Goal: Task Accomplishment & Management: Manage account settings

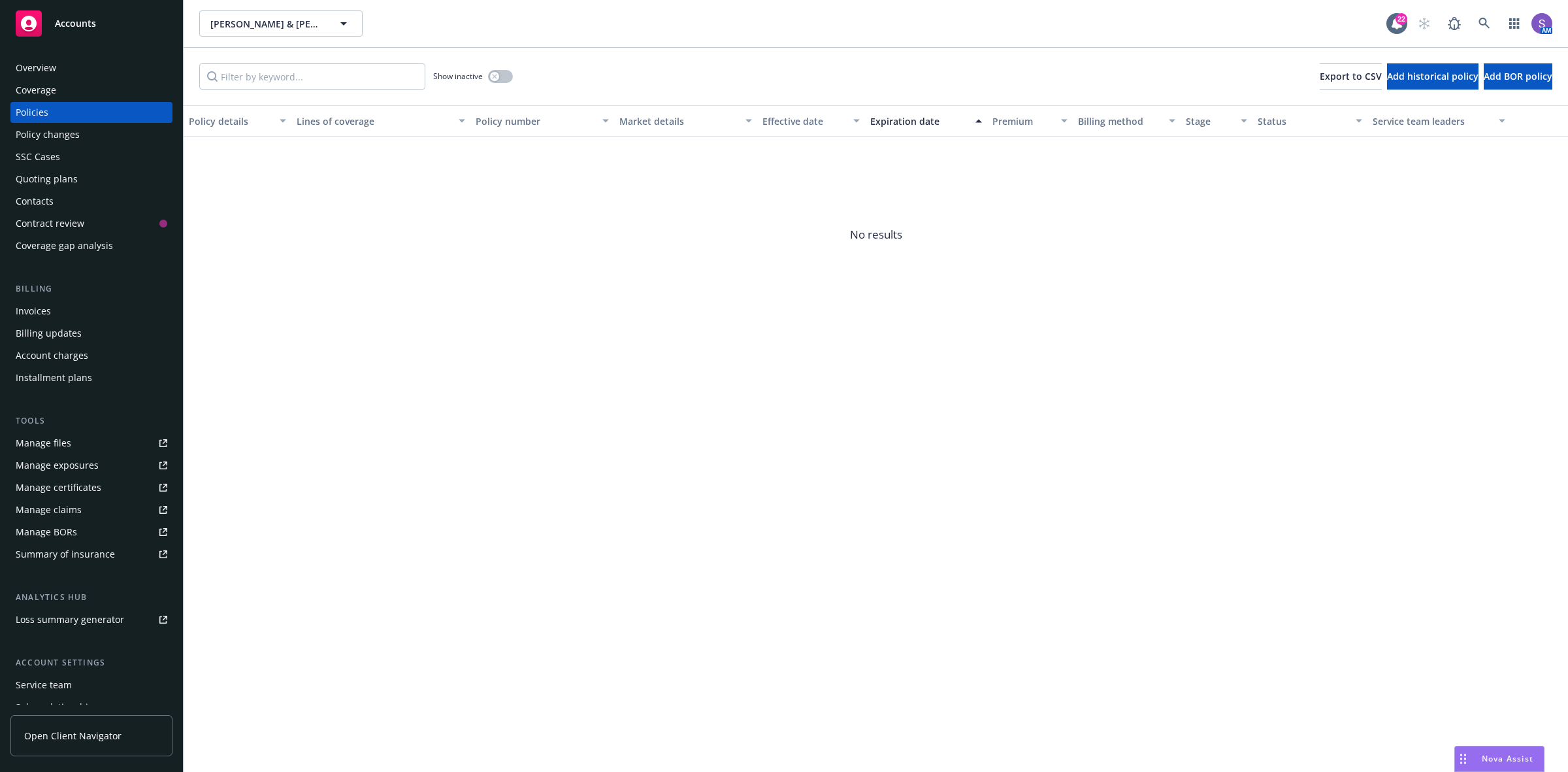
click at [1495, 7] on div "[PERSON_NAME] & [PERSON_NAME], [PERSON_NAME] & [PERSON_NAME] 22 AM" at bounding box center [876, 23] width 1385 height 47
click at [1484, 21] on icon at bounding box center [1484, 23] width 12 height 12
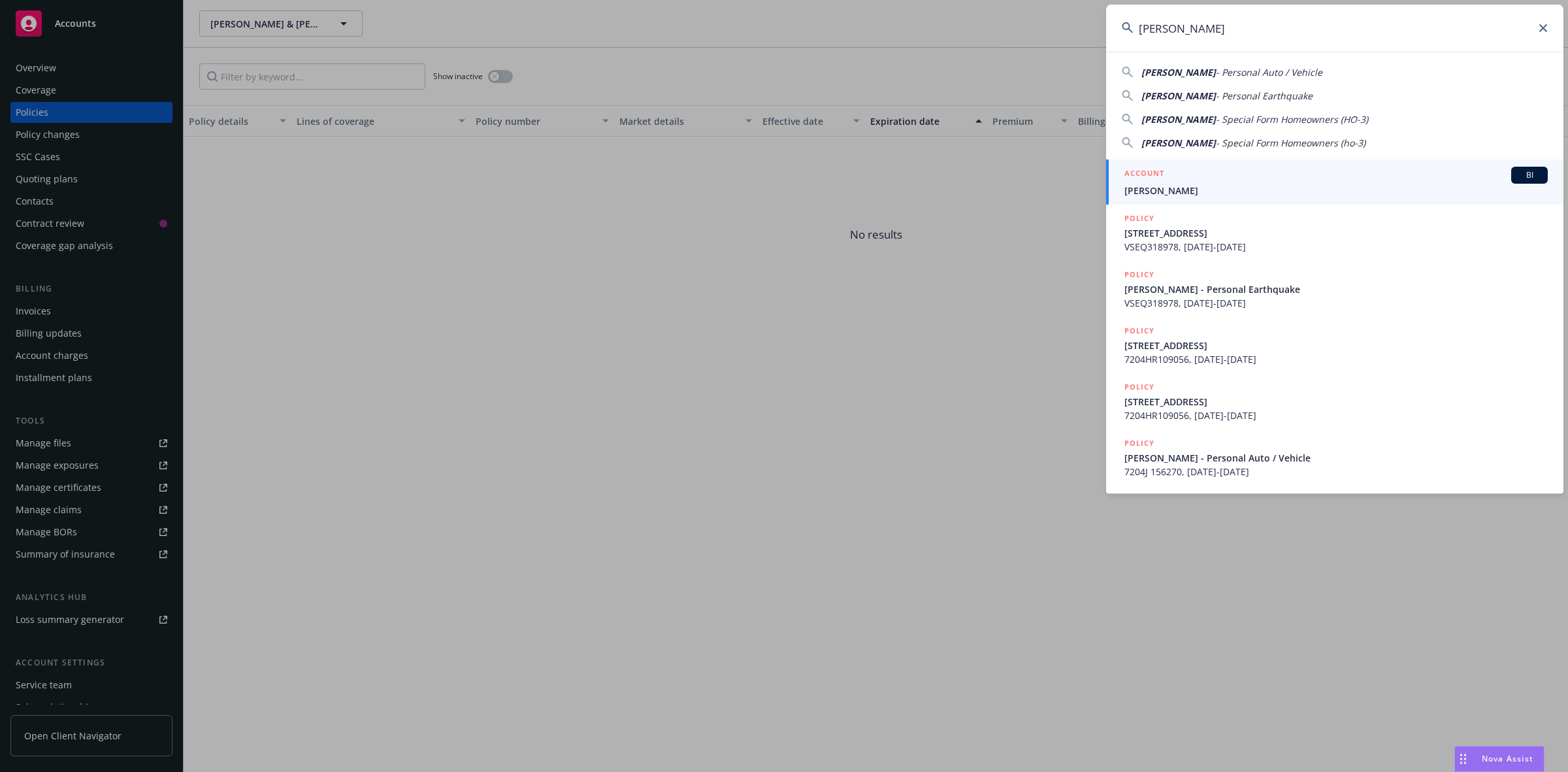
type input "[PERSON_NAME]"
click at [1183, 184] on span "[PERSON_NAME]" at bounding box center [1337, 190] width 424 height 14
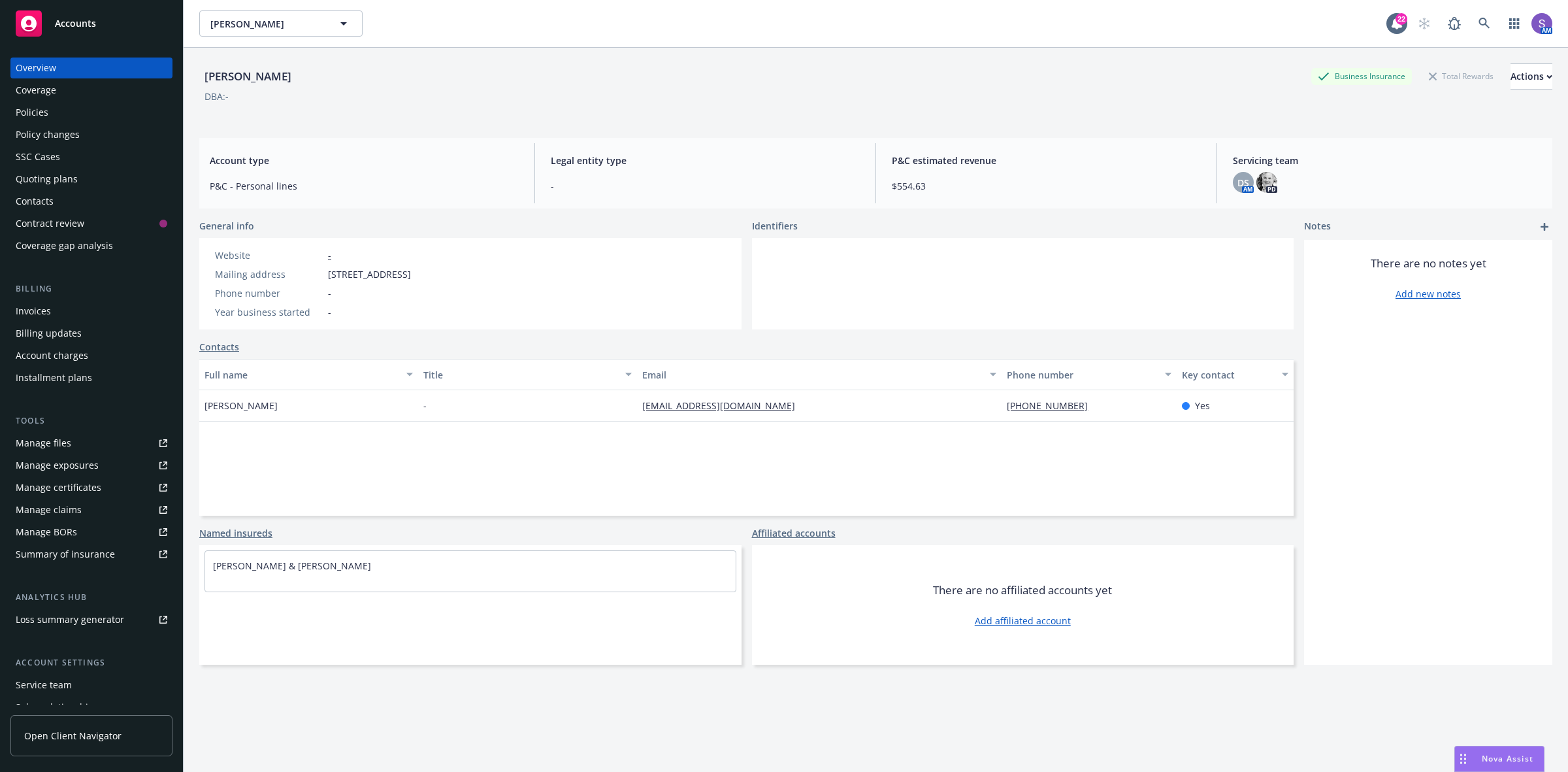
click at [33, 113] on div "Policies" at bounding box center [32, 112] width 33 height 21
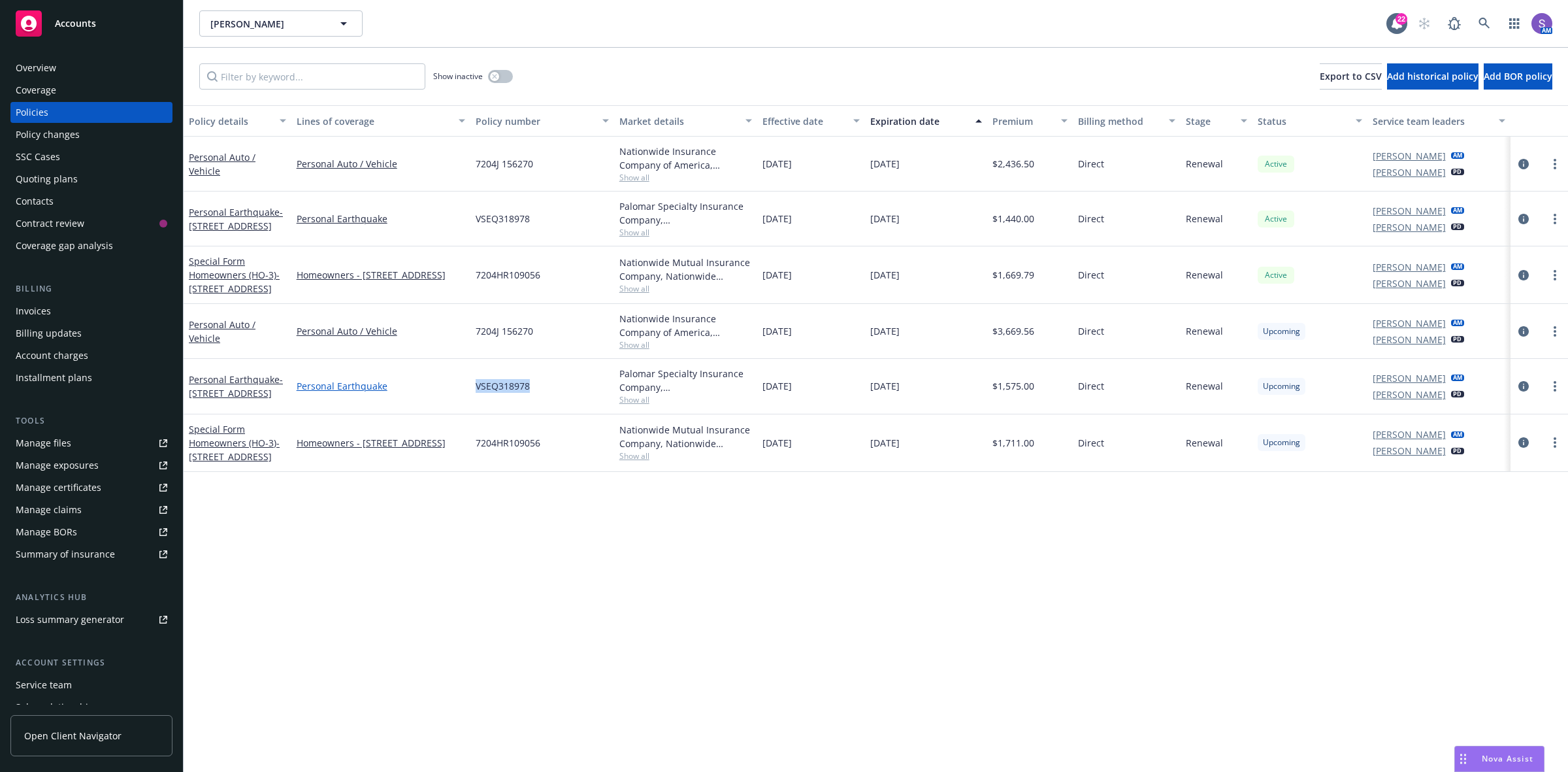
drag, startPoint x: 555, startPoint y: 399, endPoint x: 464, endPoint y: 393, distance: 91.2
click at [464, 393] on div "Personal Earthquake - [STREET_ADDRESS] Personal Earthquake VSEQ318978 Palomar S…" at bounding box center [876, 386] width 1385 height 55
copy div "VSEQ318978"
click at [416, 582] on div "Policy details Lines of coverage Policy number Market details Effective date Ex…" at bounding box center [876, 438] width 1385 height 667
click at [1522, 389] on icon "circleInformation" at bounding box center [1523, 386] width 10 height 10
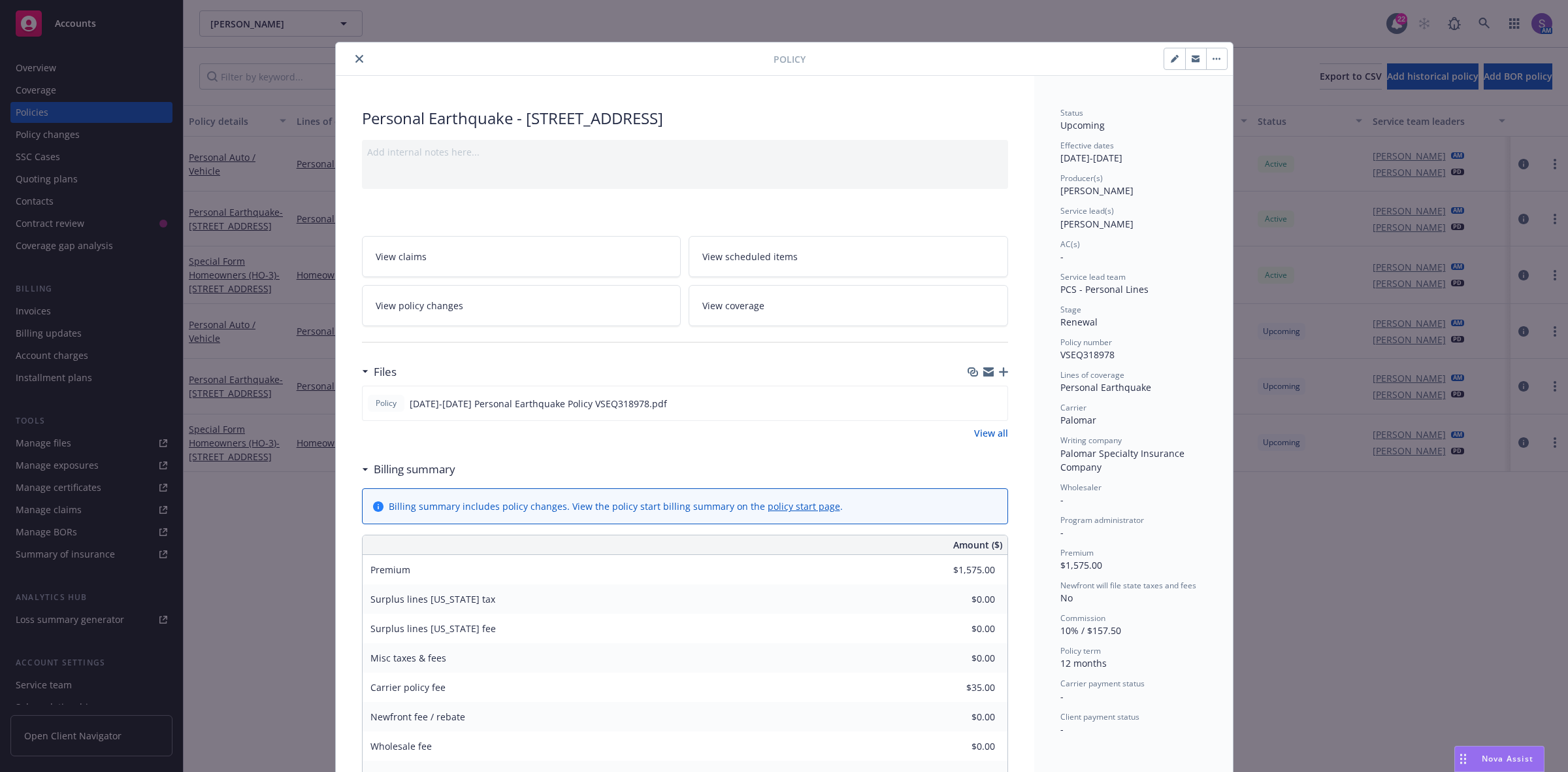
click at [1000, 373] on icon "button" at bounding box center [1004, 372] width 9 height 9
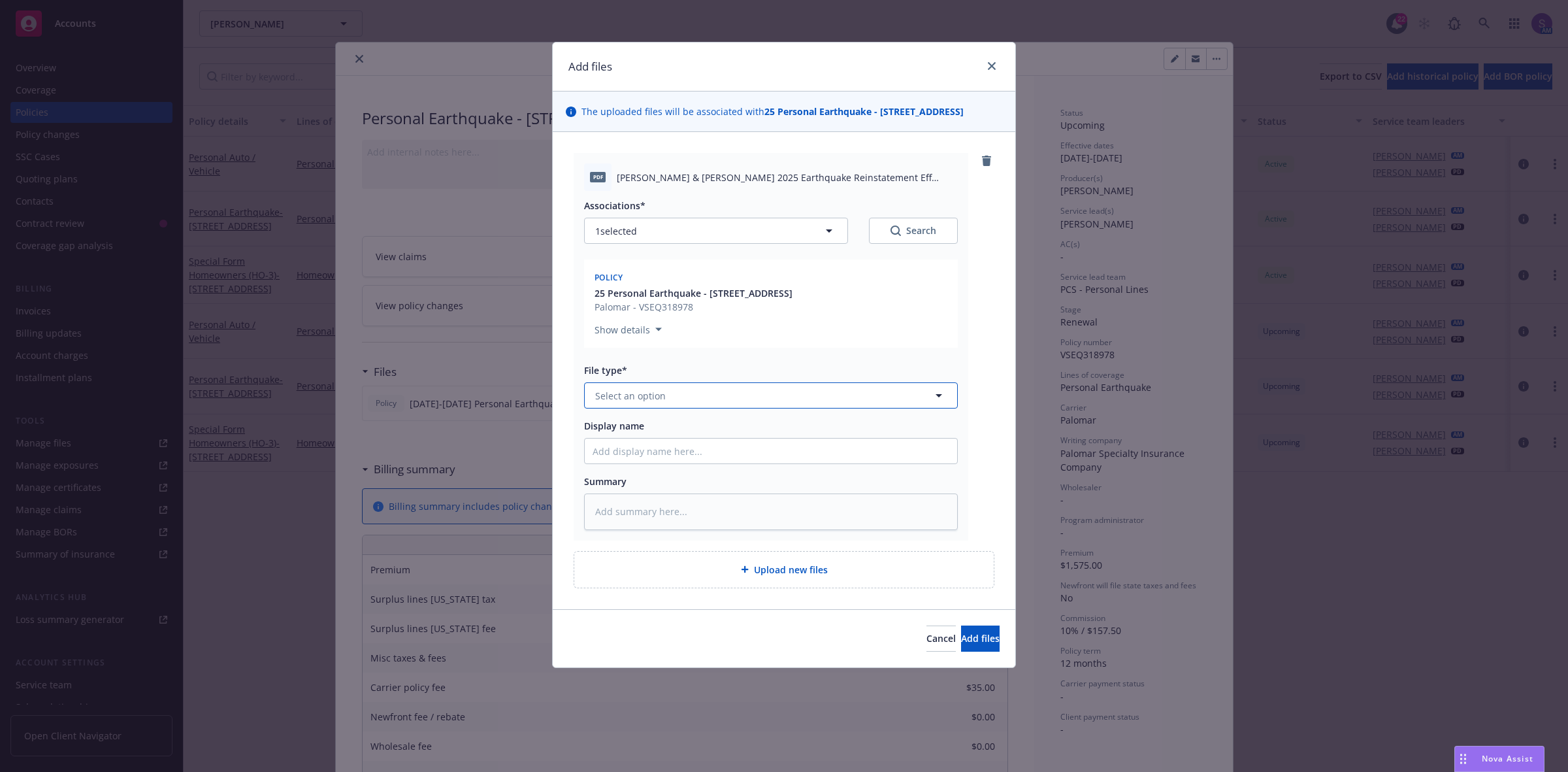
click at [620, 402] on span "Select an option" at bounding box center [631, 396] width 71 height 14
type input "rein"
click at [647, 473] on span "Request for Reinstatement" at bounding box center [659, 466] width 121 height 14
click at [715, 184] on span "[PERSON_NAME] & [PERSON_NAME] 2025 Earthquake Reinstatement Eff [DATE].pdf" at bounding box center [787, 177] width 341 height 14
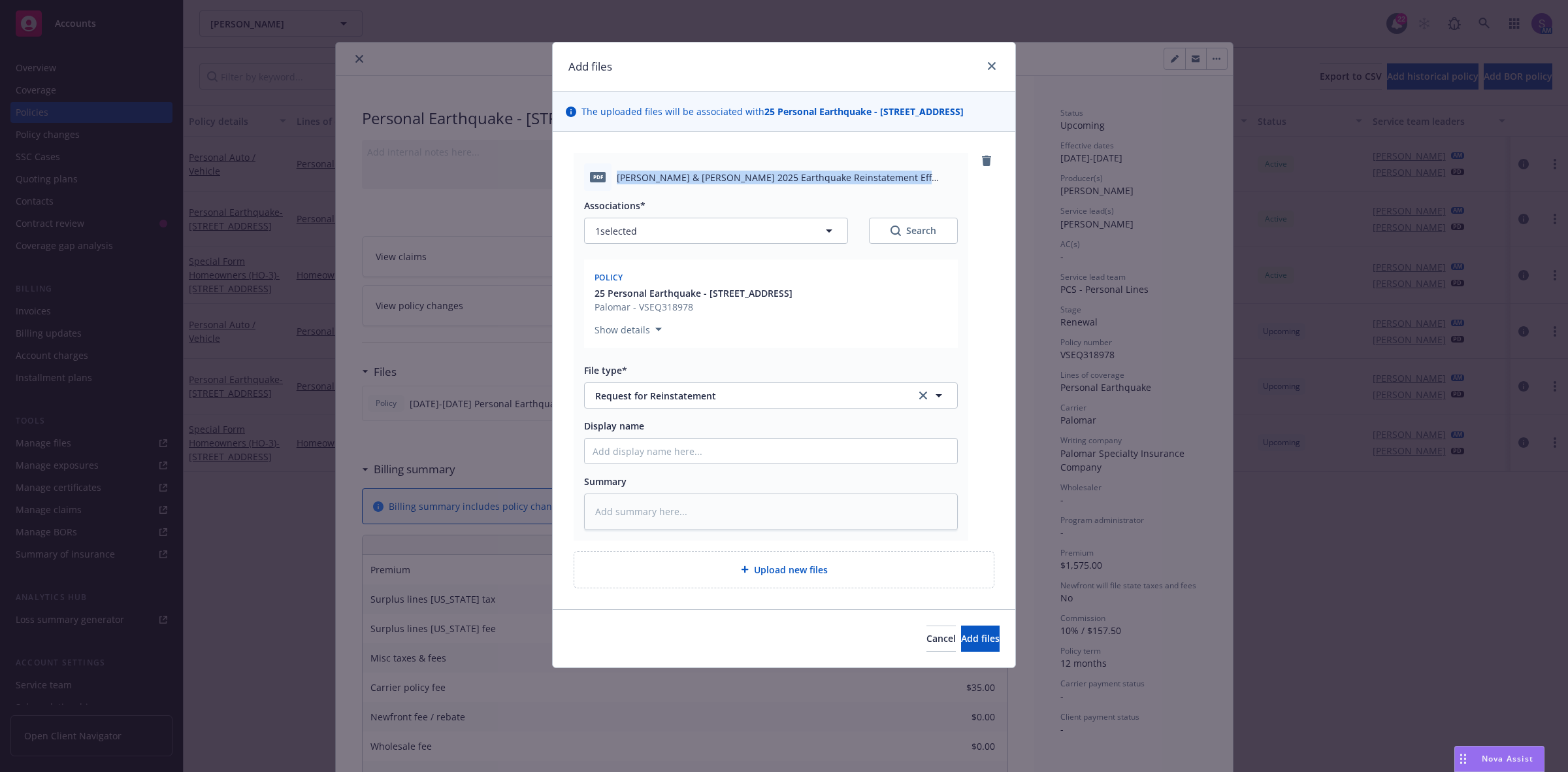
click at [715, 184] on span "[PERSON_NAME] & [PERSON_NAME] 2025 Earthquake Reinstatement Eff [DATE].pdf" at bounding box center [787, 177] width 341 height 14
copy span "[PERSON_NAME] & [PERSON_NAME] 2025 Earthquake Reinstatement Eff [DATE].pdf"
click at [664, 462] on input "Display name" at bounding box center [771, 451] width 372 height 25
paste input "[PERSON_NAME] & [PERSON_NAME] 2025 Earthquake Reinstatement Eff [DATE].pdf"
type textarea "x"
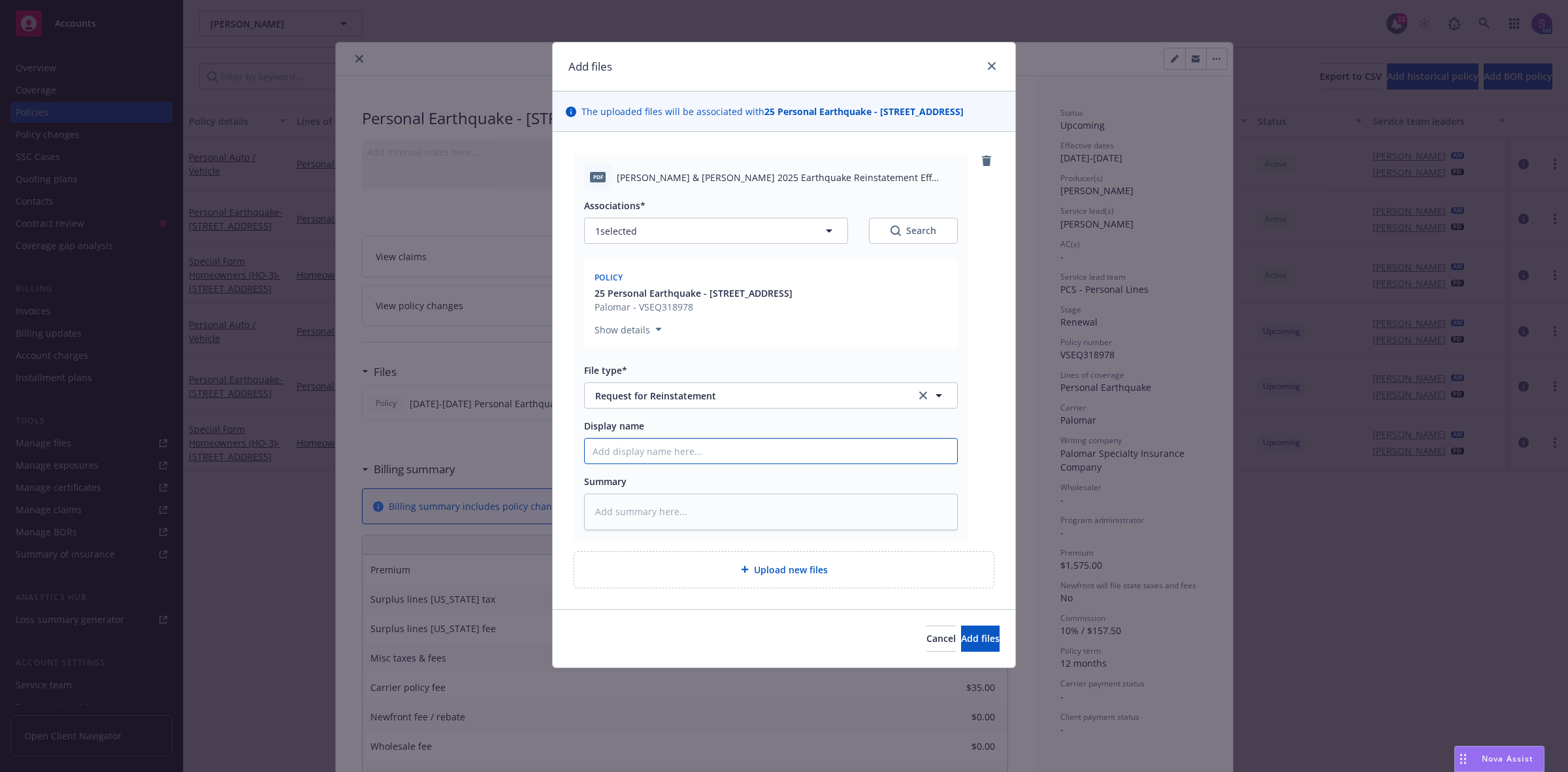
type input "[PERSON_NAME] & [PERSON_NAME] 2025 Earthquake Reinstatement Eff [DATE].pdf"
type textarea "x"
type input "[PERSON_NAME] & [PERSON_NAME] 2025 Earthquake Reinstatement Eff [DATE].pd"
type textarea "x"
type input "[PERSON_NAME] & [PERSON_NAME] 2025 Earthquake Reinstatement Eff [DATE].p"
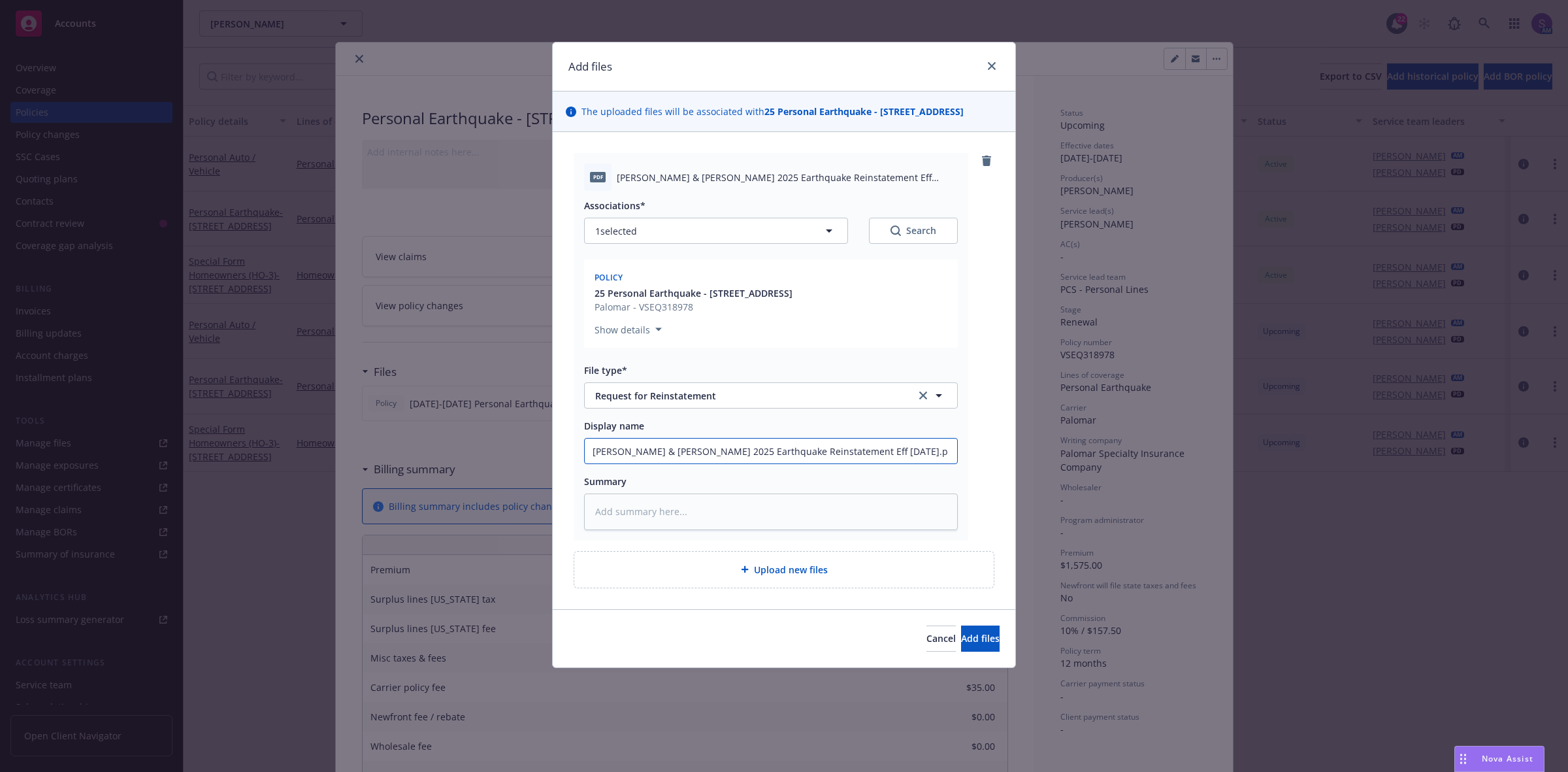
type textarea "x"
type input "[PERSON_NAME] & [PERSON_NAME] 2025 Earthquake Reinstatement Eff [DATE]."
type textarea "x"
type input "[PERSON_NAME] & [PERSON_NAME] 2025 Earthquake Reinstatement Eff [DATE]"
click at [971, 645] on button "Add files" at bounding box center [981, 638] width 39 height 26
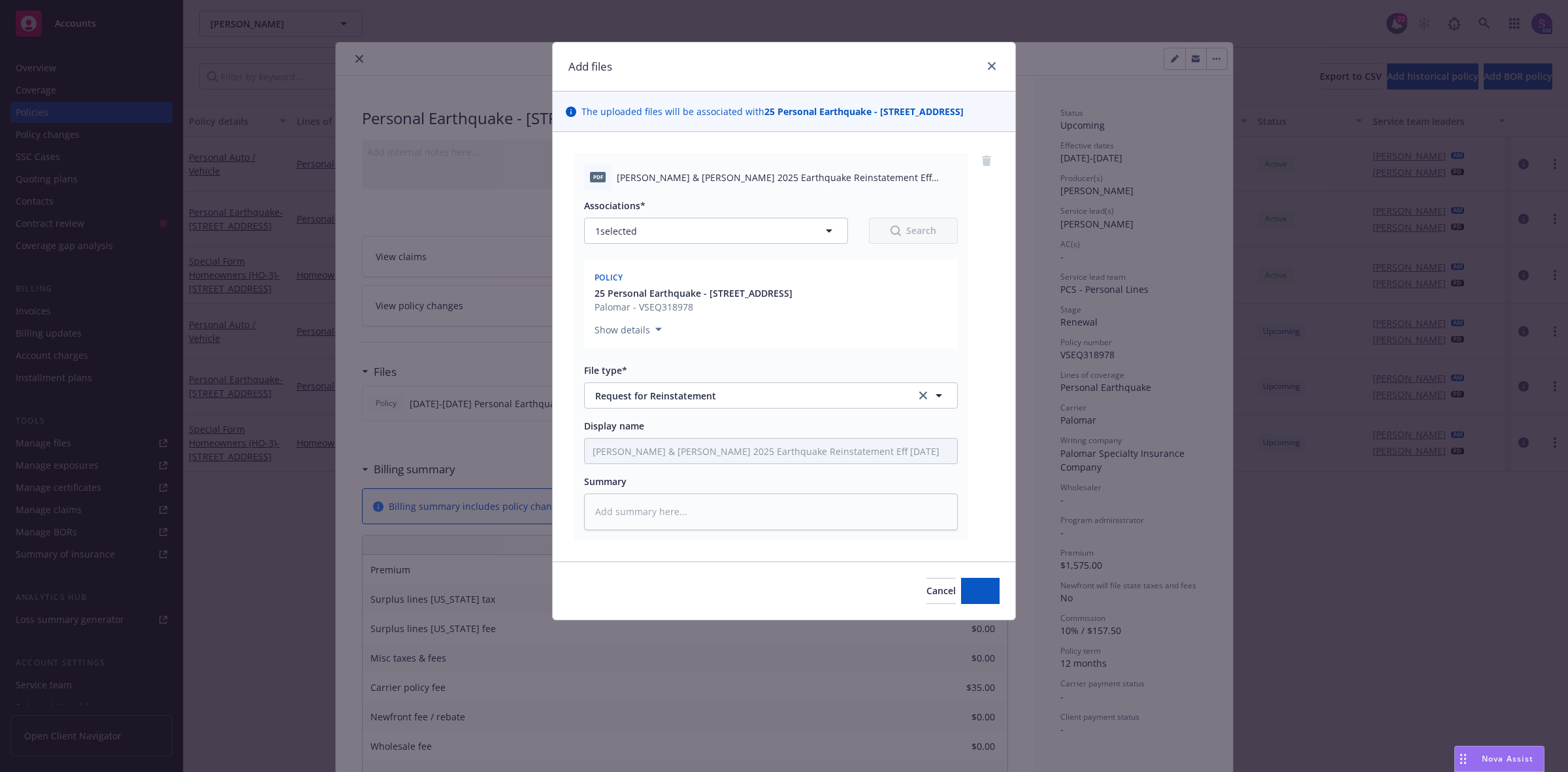
type textarea "x"
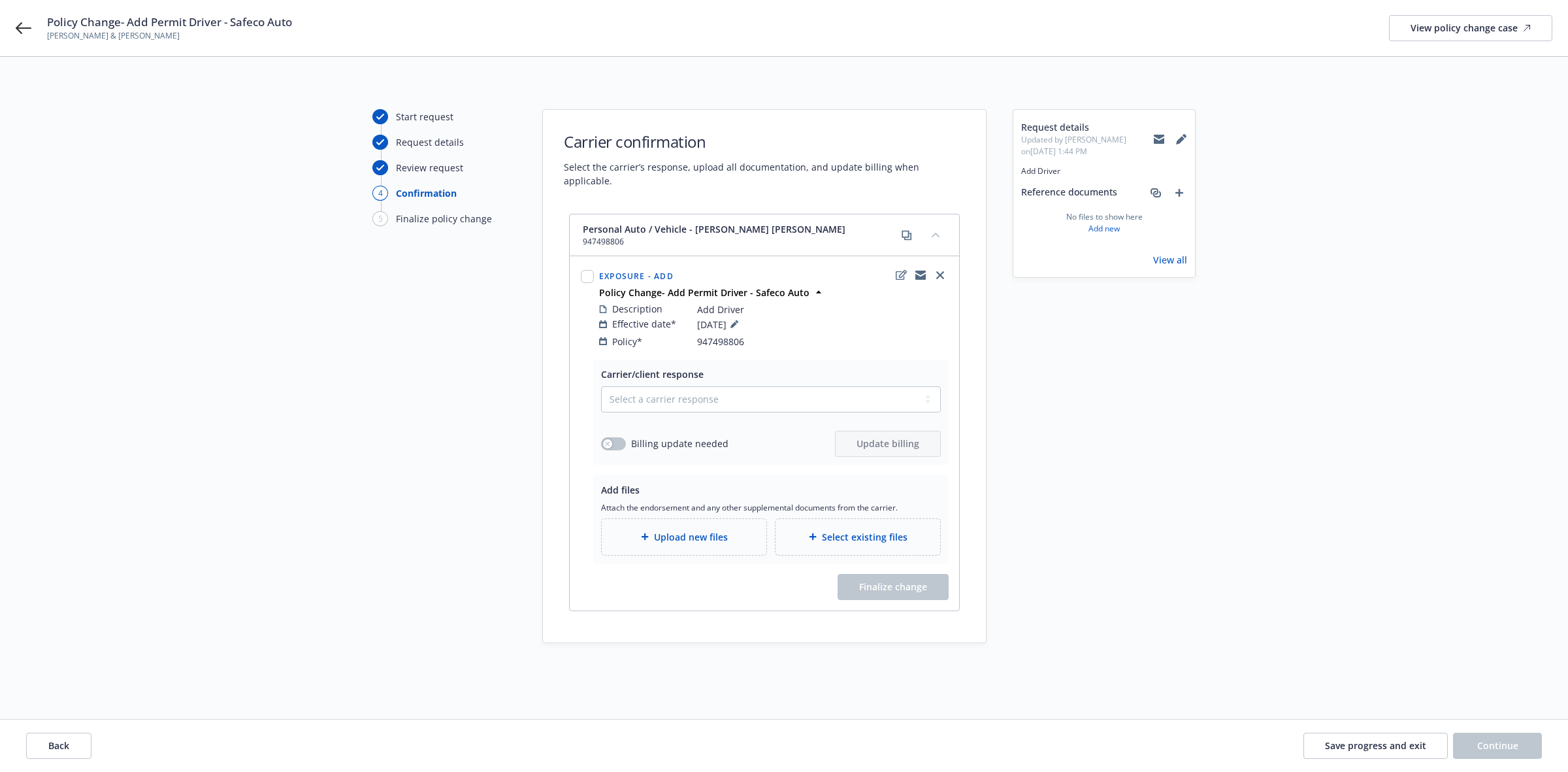
click at [715, 334] on span "947498806" at bounding box center [721, 341] width 47 height 14
copy span "947498806"
